Goal: Navigation & Orientation: Find specific page/section

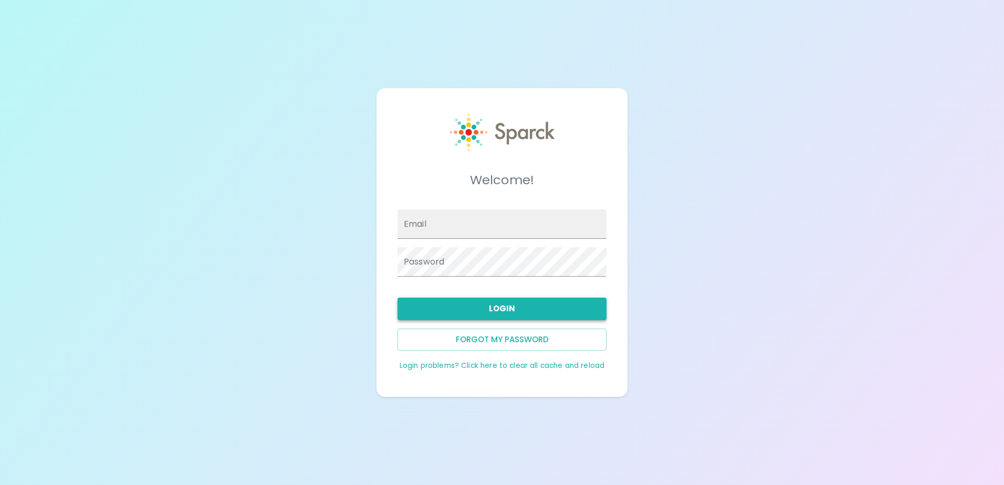
type input "[EMAIL_ADDRESS][DOMAIN_NAME]"
click at [472, 310] on button "Login" at bounding box center [501, 309] width 209 height 22
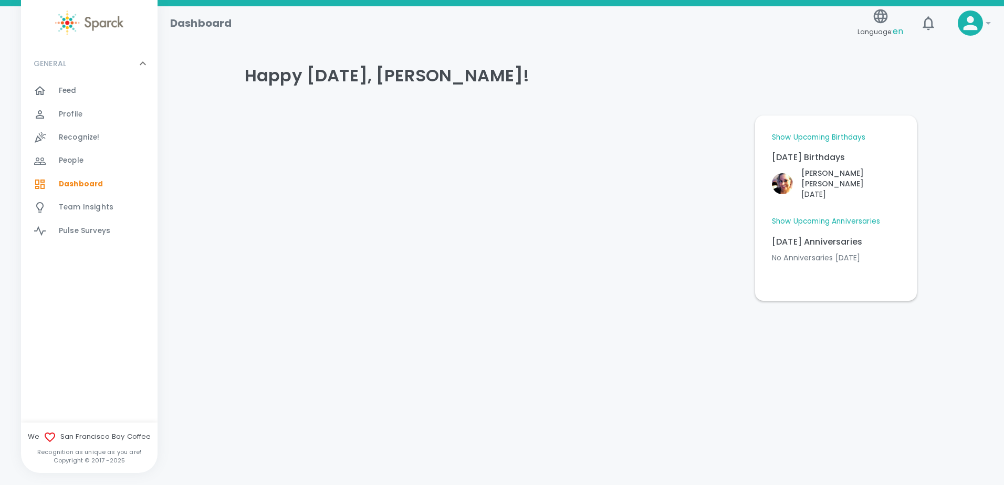
click at [833, 216] on link "Show Upcoming Anniversaries" at bounding box center [826, 221] width 108 height 10
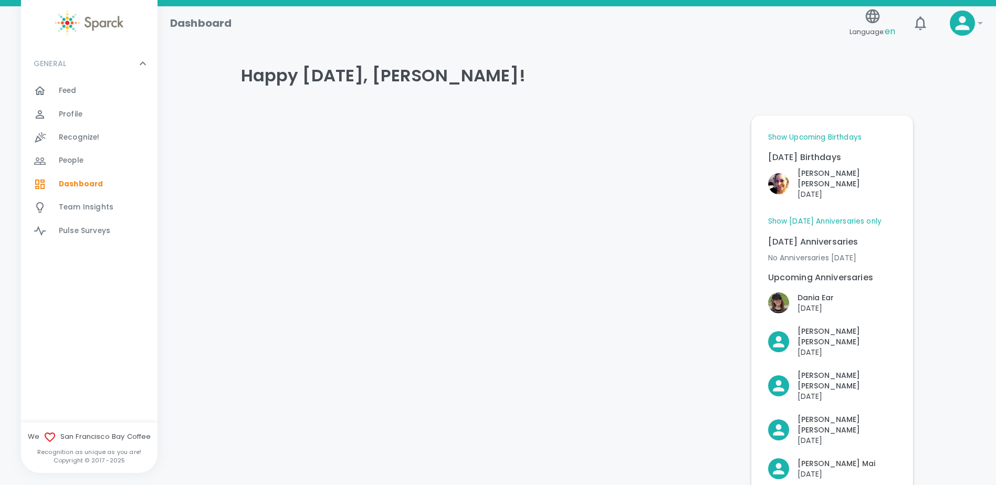
click at [838, 138] on link "Show Upcoming Birthdays" at bounding box center [814, 137] width 93 height 10
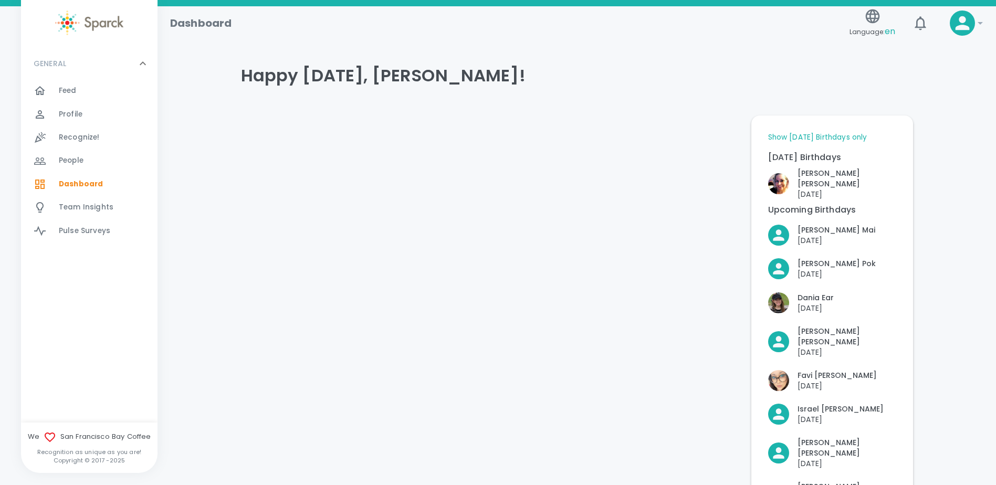
click at [72, 92] on span "Feed" at bounding box center [68, 91] width 18 height 10
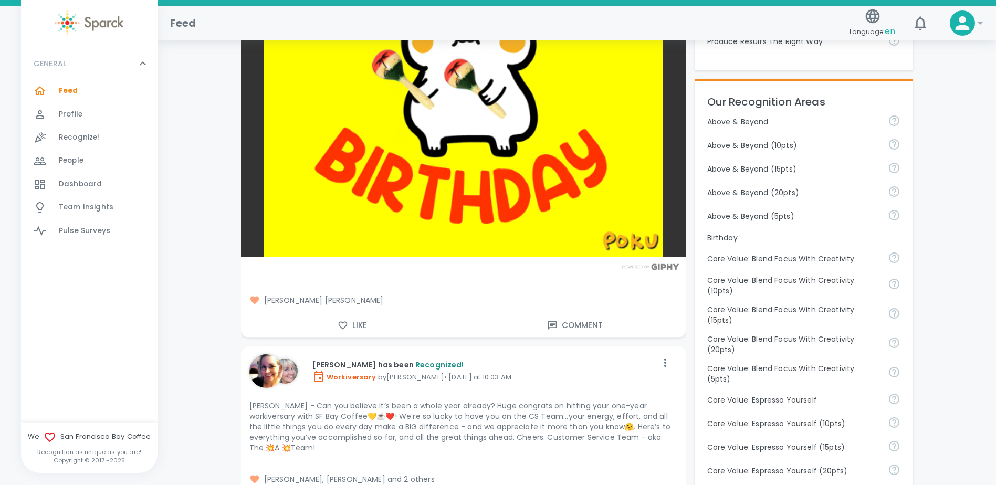
scroll to position [525, 0]
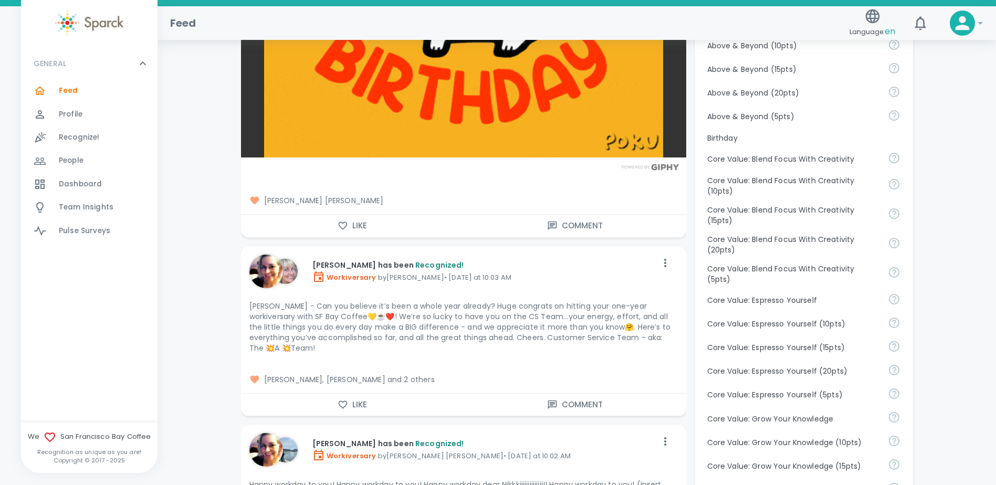
click at [323, 225] on button "Like" at bounding box center [352, 226] width 223 height 22
click at [368, 397] on button "Like" at bounding box center [352, 405] width 223 height 22
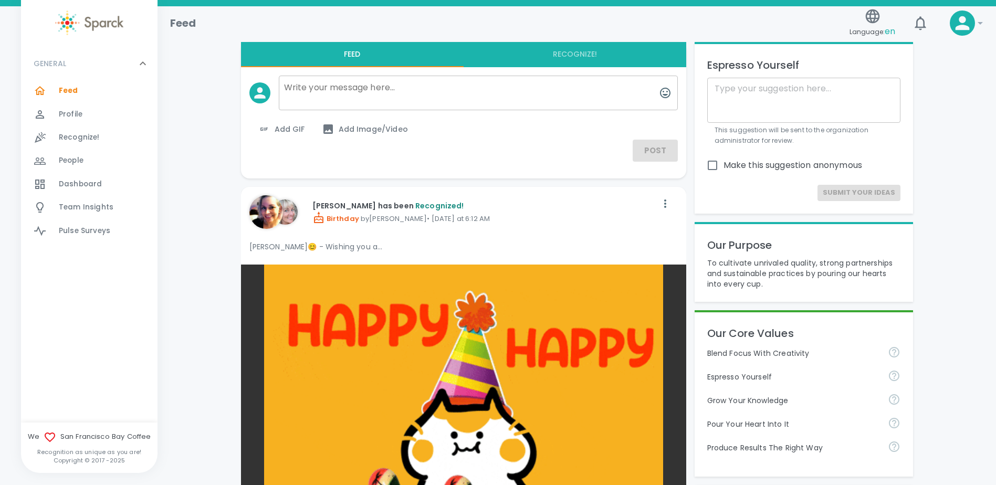
scroll to position [0, 0]
